Goal: Obtain resource: Download file/media

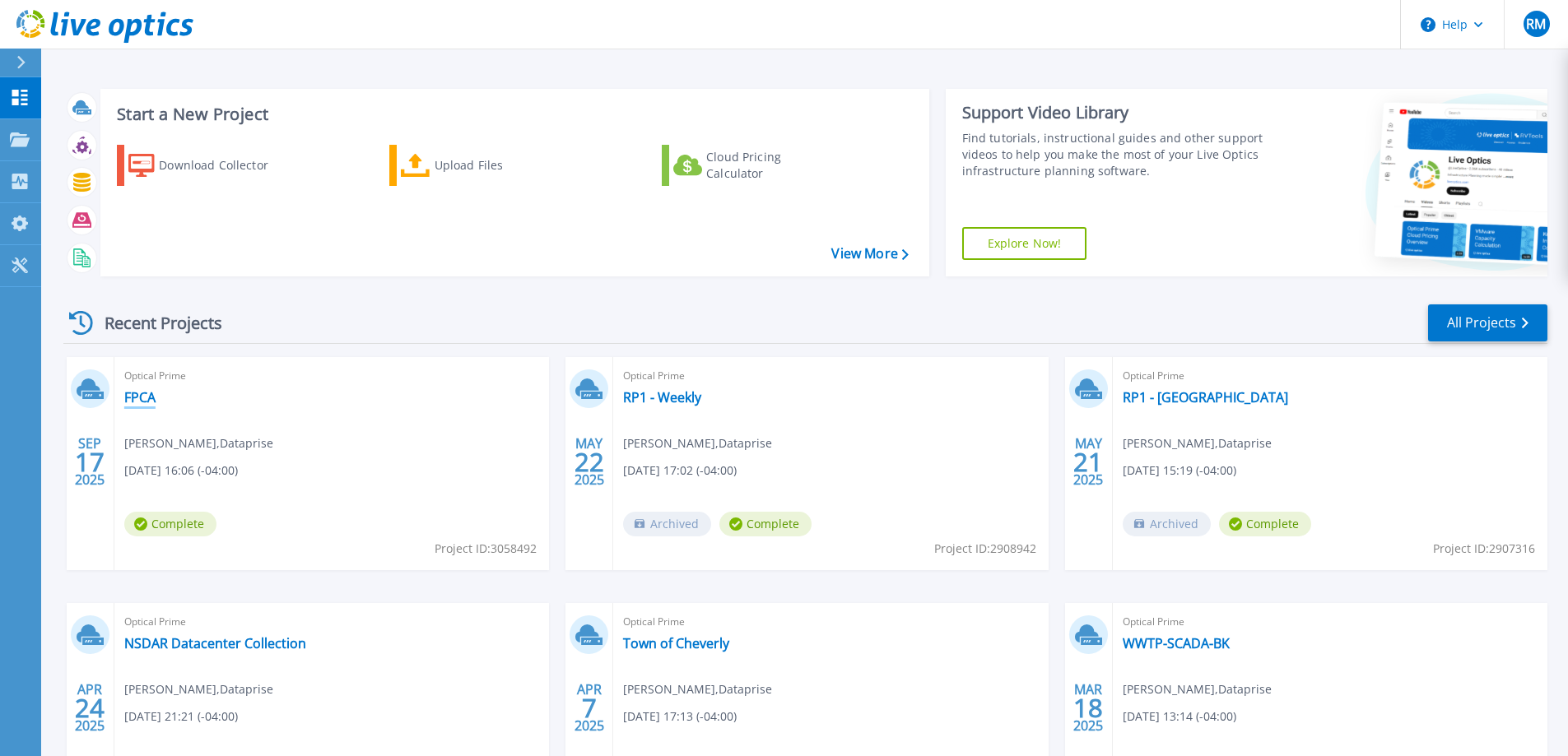
click at [142, 396] on link "FPCA" at bounding box center [139, 397] width 31 height 17
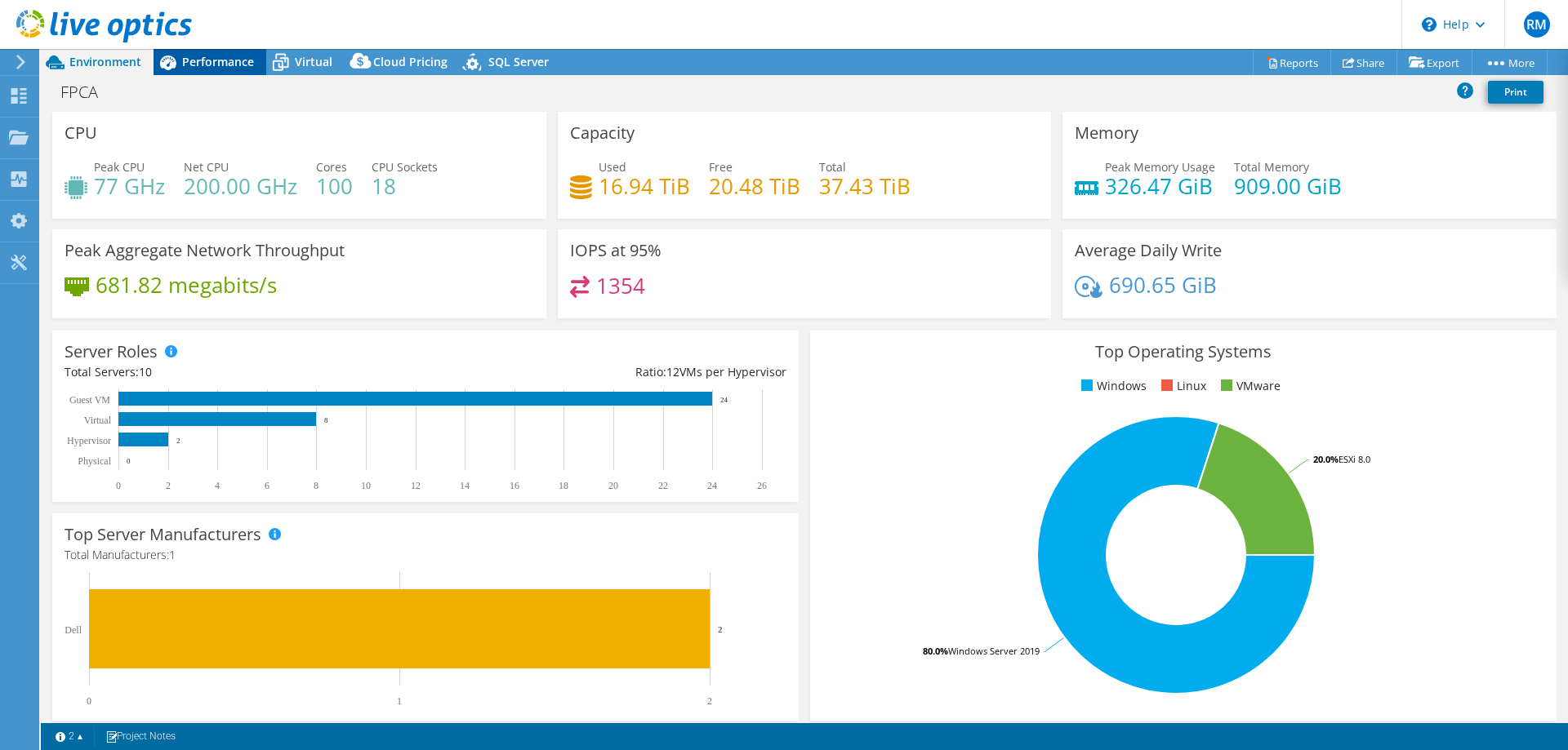
click at [203, 58] on span "Performance" at bounding box center [218, 62] width 72 height 16
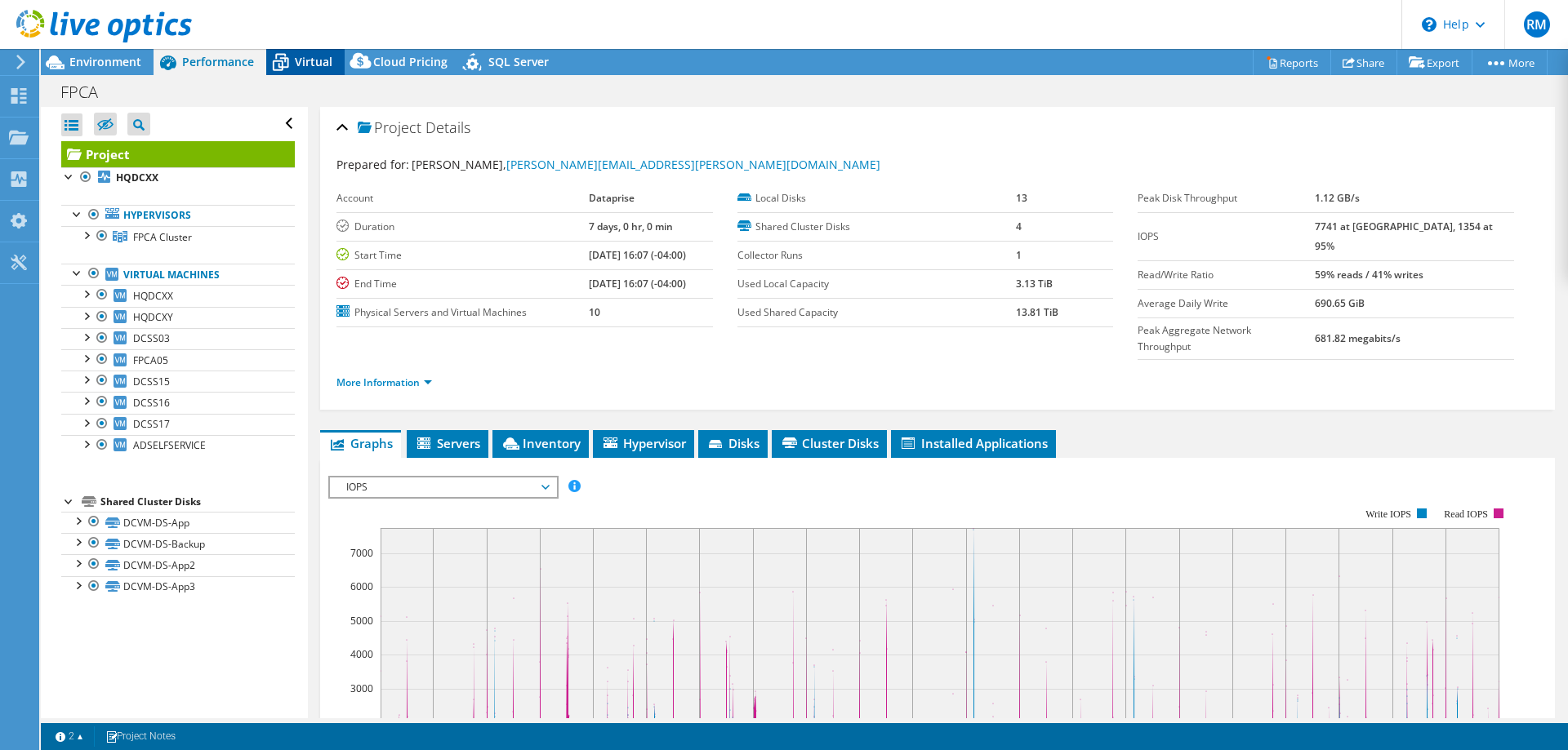
click at [297, 55] on span "Virtual" at bounding box center [313, 62] width 38 height 16
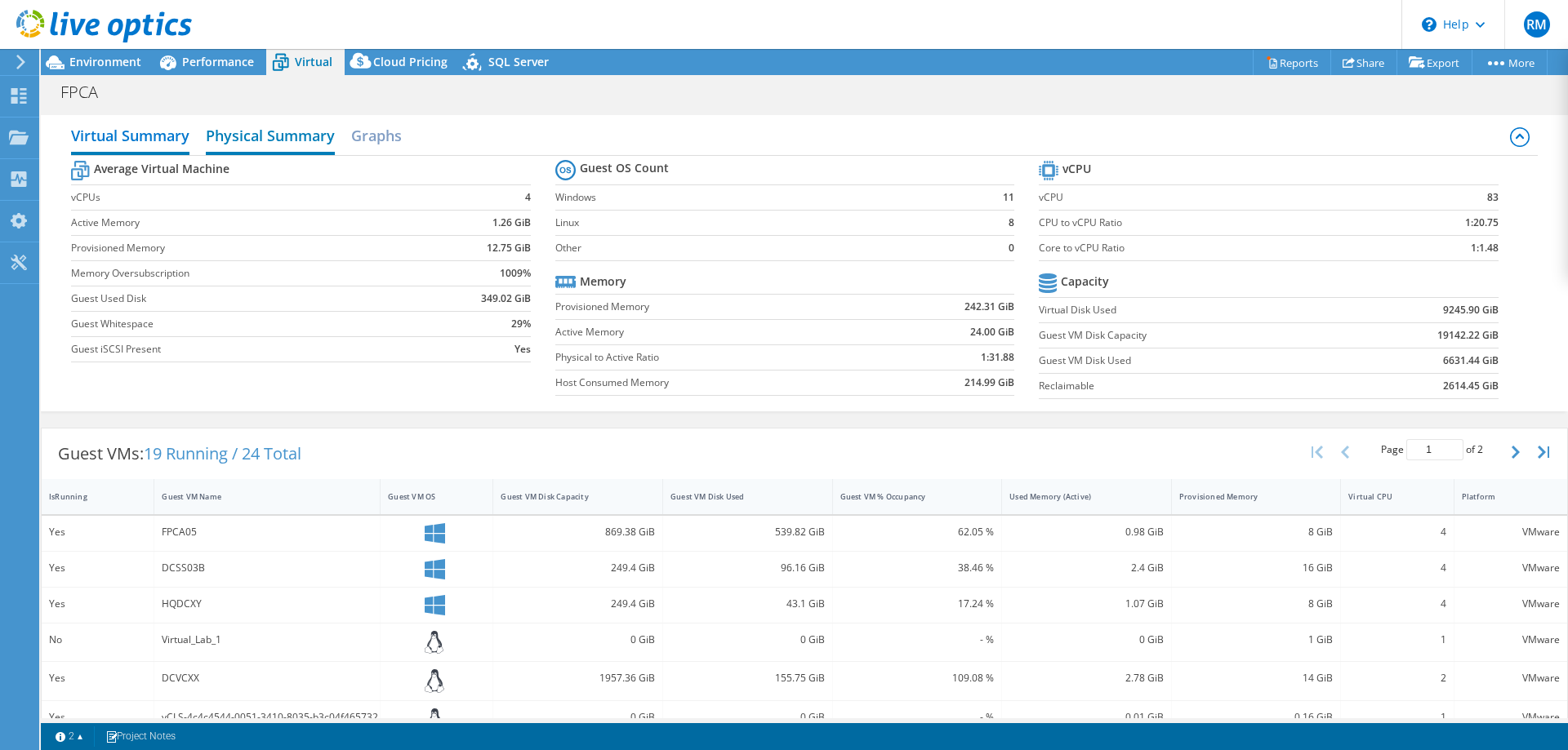
drag, startPoint x: 241, startPoint y: 139, endPoint x: 228, endPoint y: 139, distance: 13.0
click at [241, 139] on h2 "Physical Summary" at bounding box center [270, 137] width 129 height 36
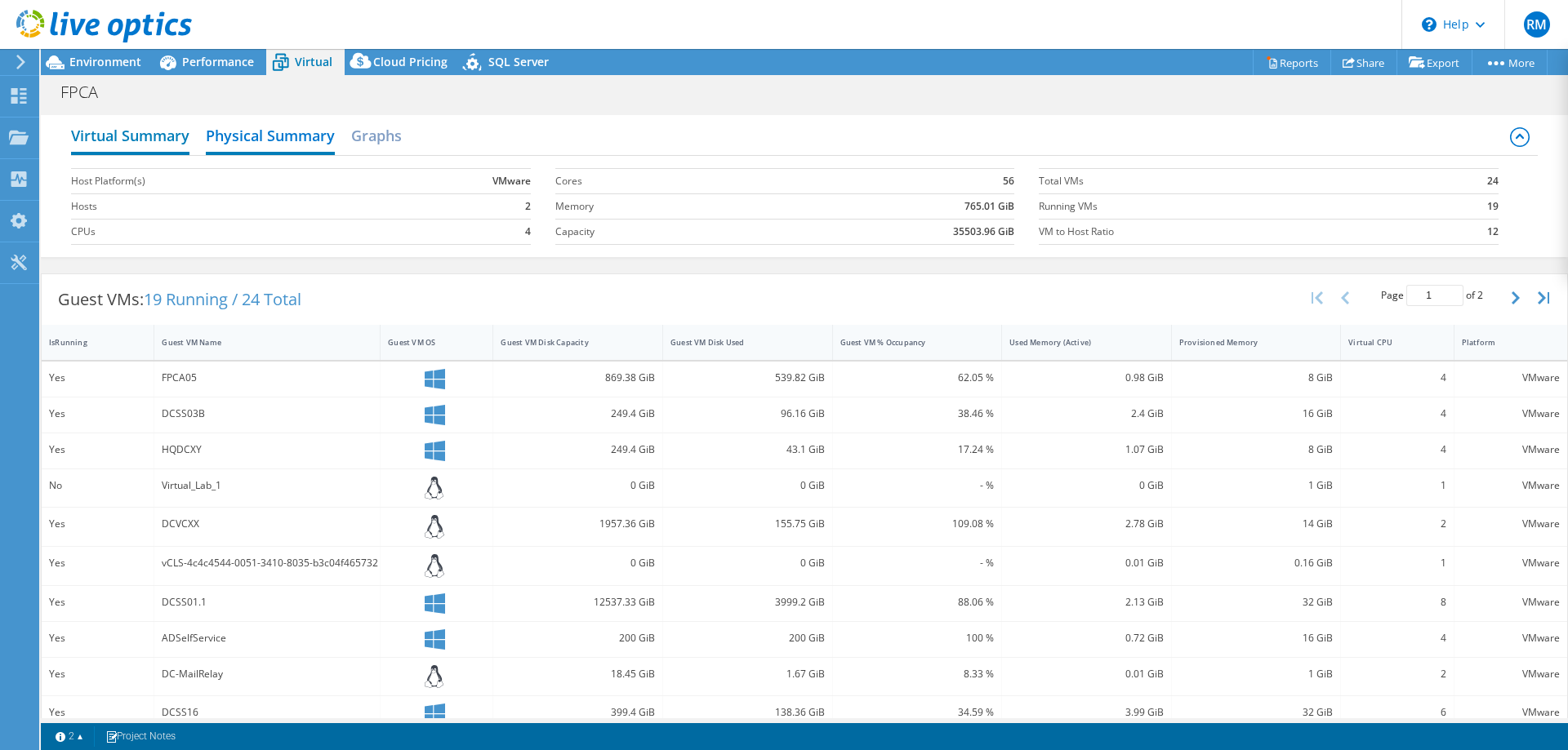
click at [151, 150] on h2 "Virtual Summary" at bounding box center [130, 137] width 118 height 36
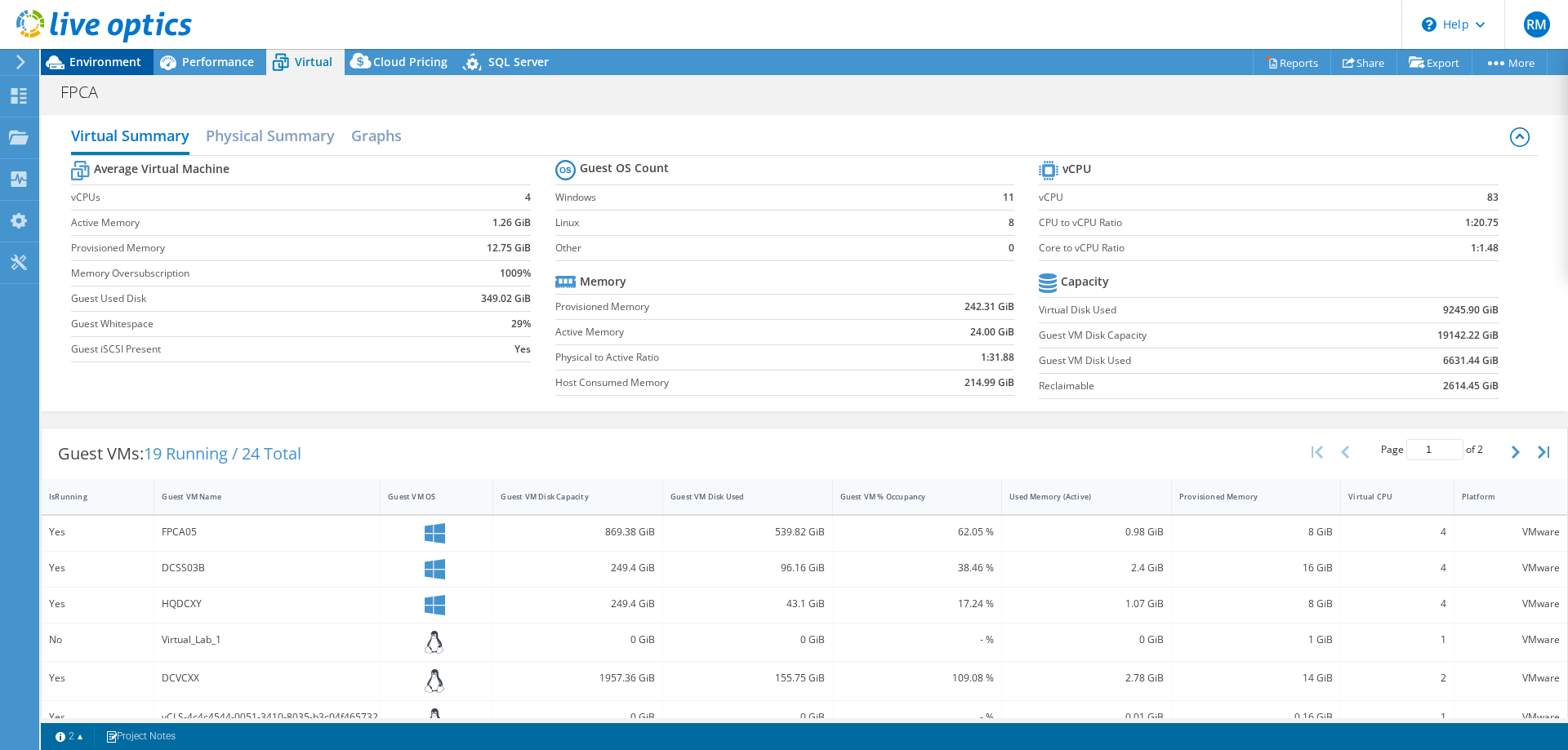
click at [117, 62] on span "Environment" at bounding box center [105, 62] width 72 height 16
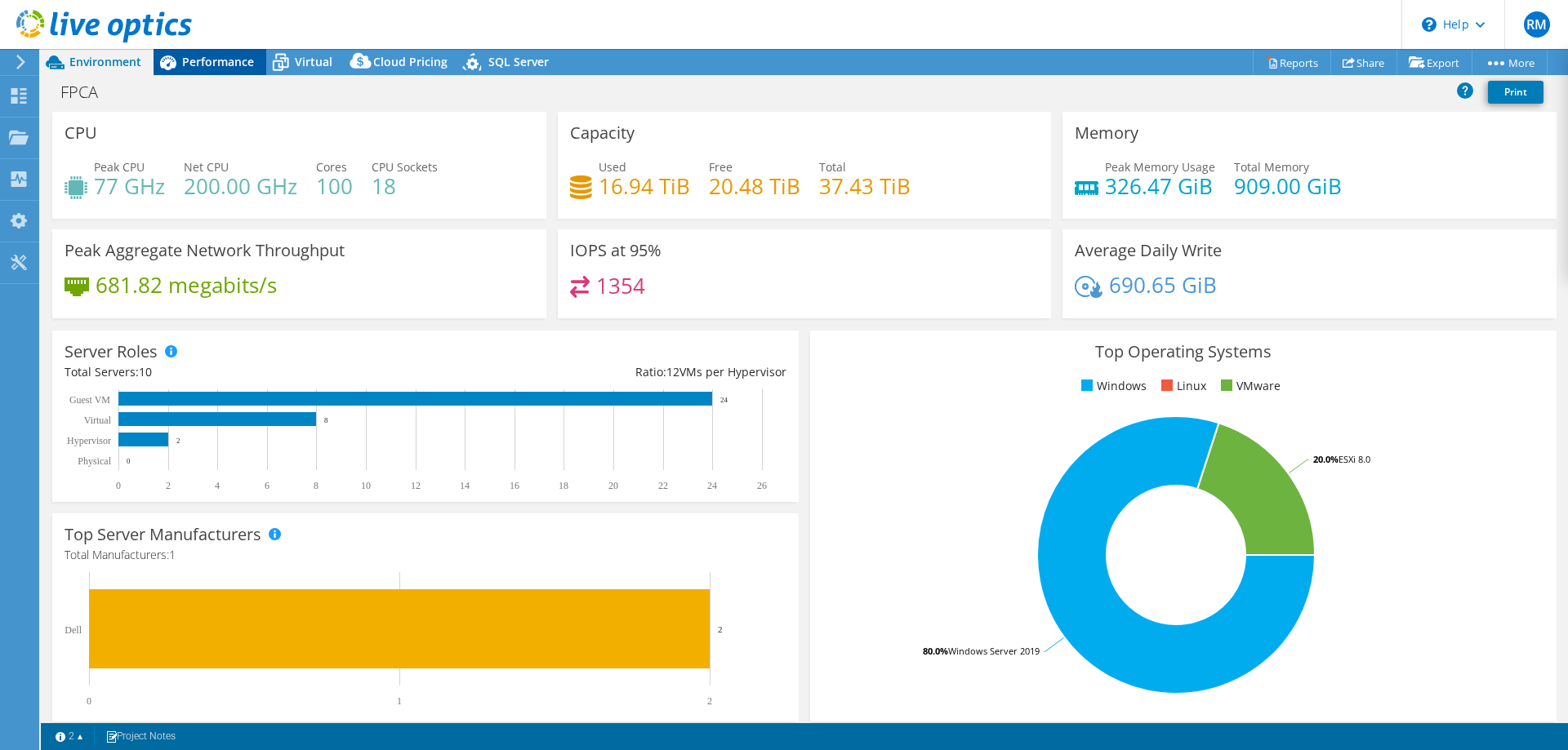
click at [213, 64] on span "Performance" at bounding box center [218, 62] width 72 height 16
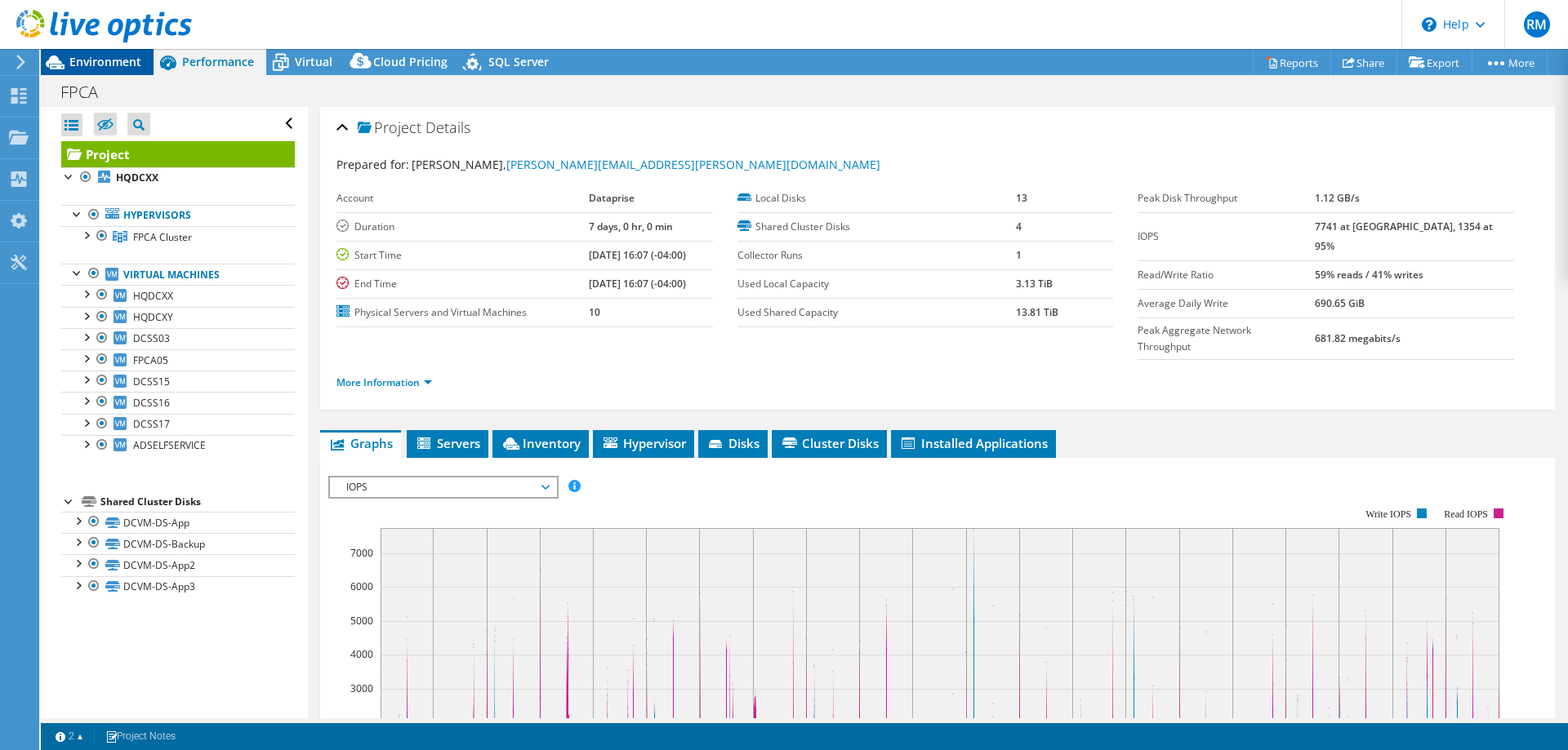
click at [118, 66] on span "Environment" at bounding box center [105, 62] width 72 height 16
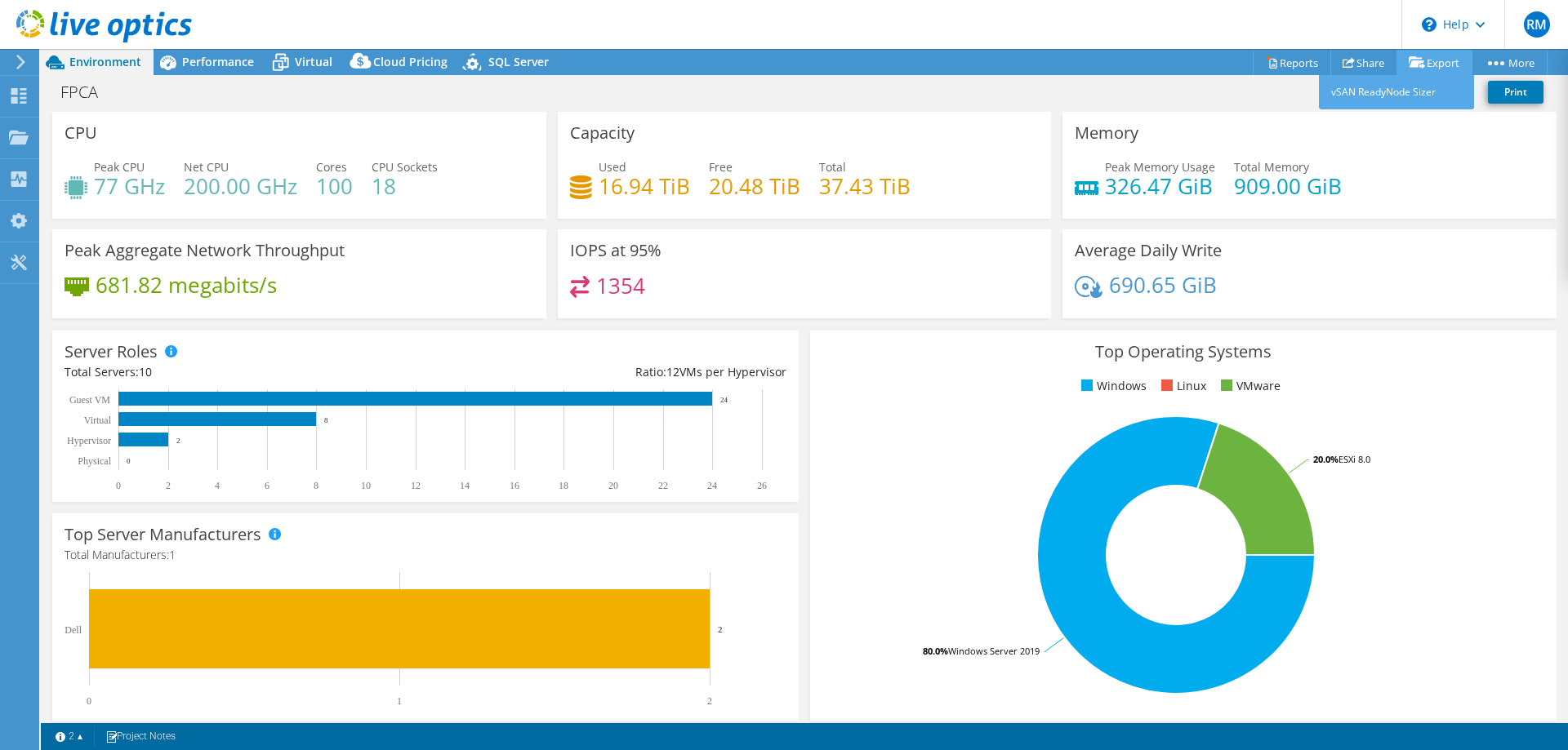
click at [1424, 64] on link "Export" at bounding box center [1434, 62] width 76 height 25
click at [1275, 60] on link "Reports" at bounding box center [1292, 62] width 78 height 25
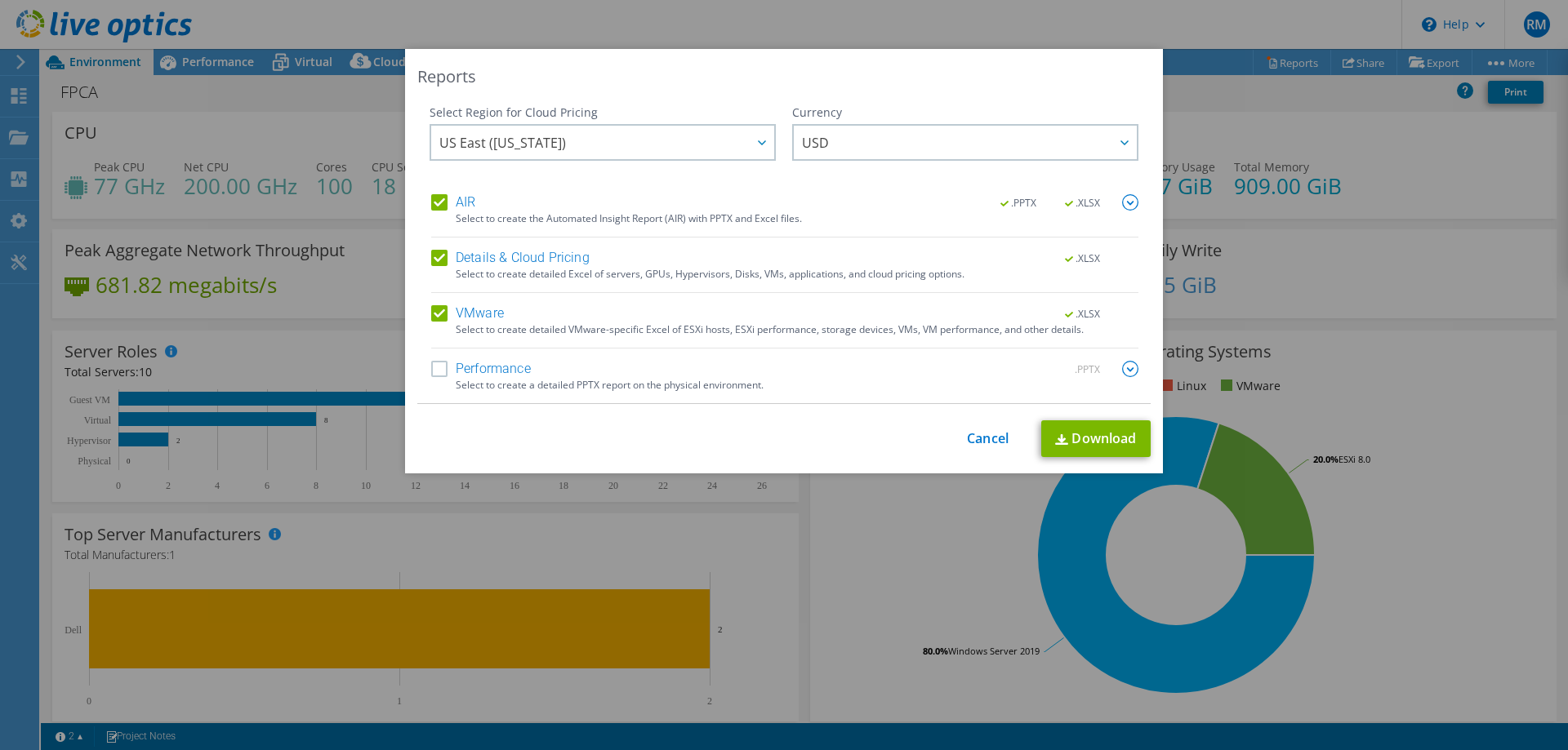
click at [431, 311] on label "VMware" at bounding box center [467, 313] width 73 height 17
click at [0, 0] on input "VMware" at bounding box center [0, 0] width 0 height 0
click at [432, 206] on label "AIR" at bounding box center [453, 202] width 44 height 17
click at [0, 0] on input "AIR" at bounding box center [0, 0] width 0 height 0
click at [1108, 437] on link "Download" at bounding box center [1095, 439] width 109 height 37
